Goal: Task Accomplishment & Management: Manage account settings

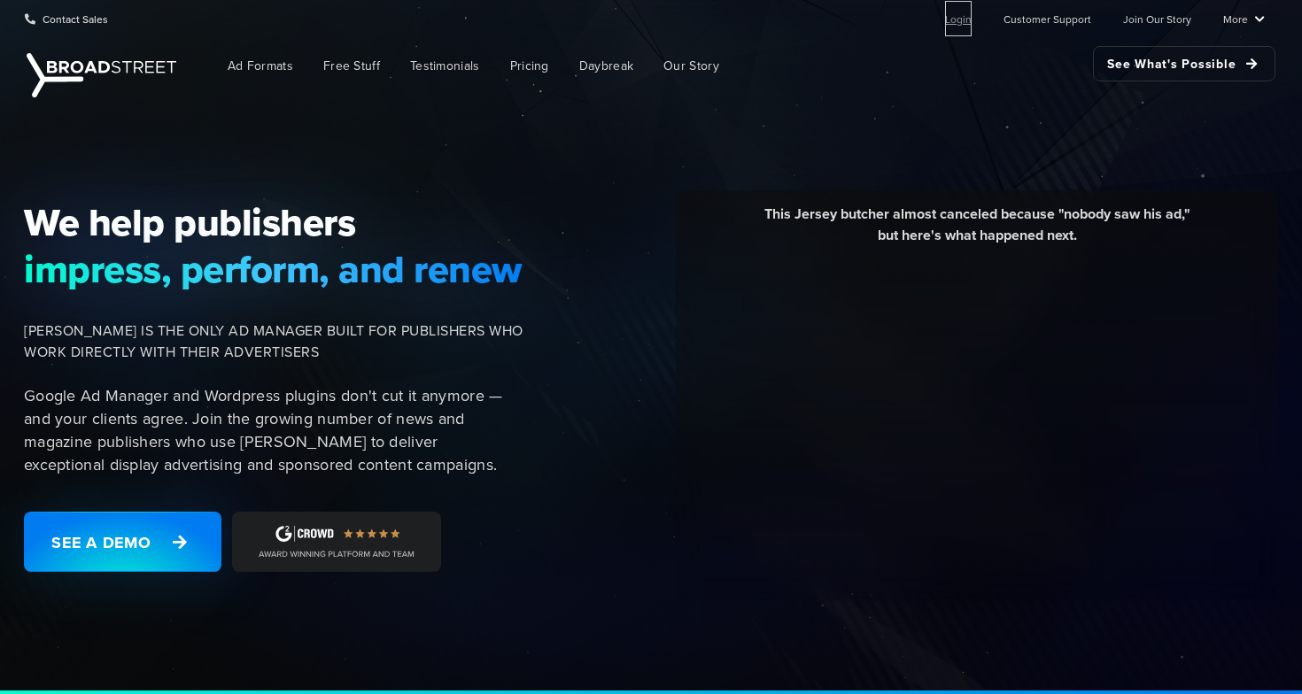
click at [962, 19] on link "Login" at bounding box center [958, 18] width 27 height 35
click at [961, 25] on link "Login" at bounding box center [958, 18] width 27 height 35
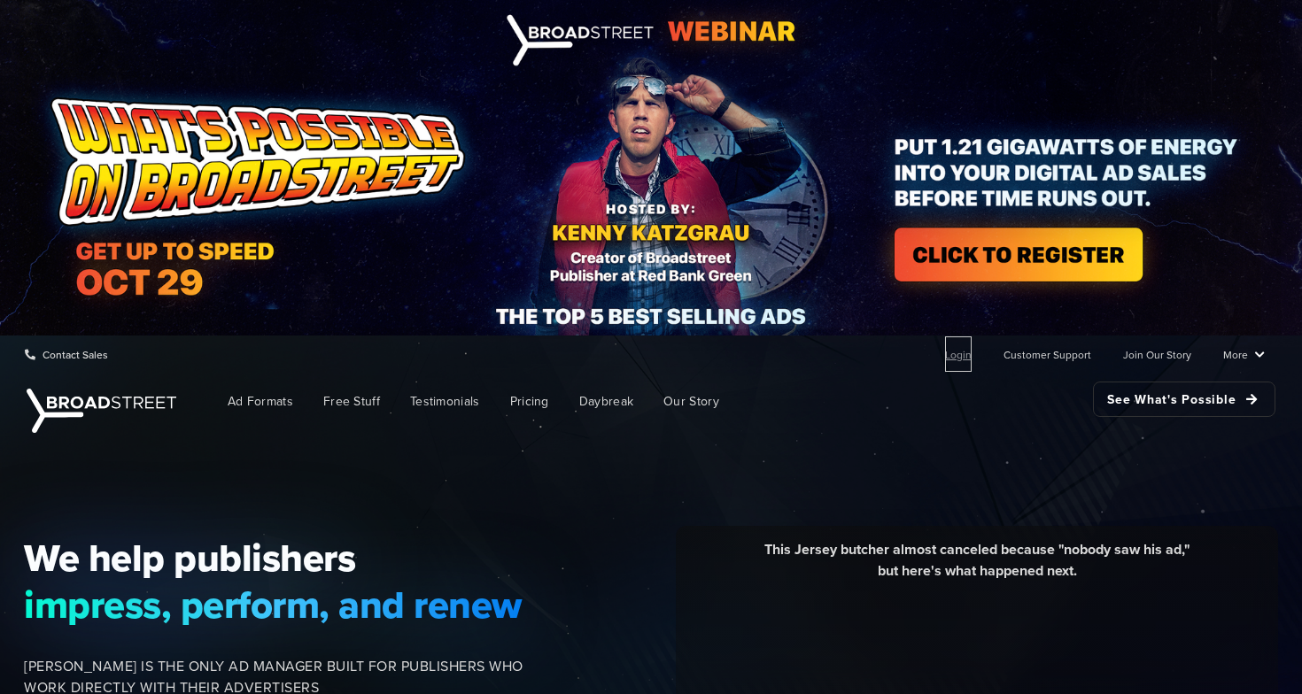
click at [954, 352] on link "Login" at bounding box center [958, 353] width 27 height 35
